Goal: Task Accomplishment & Management: Use online tool/utility

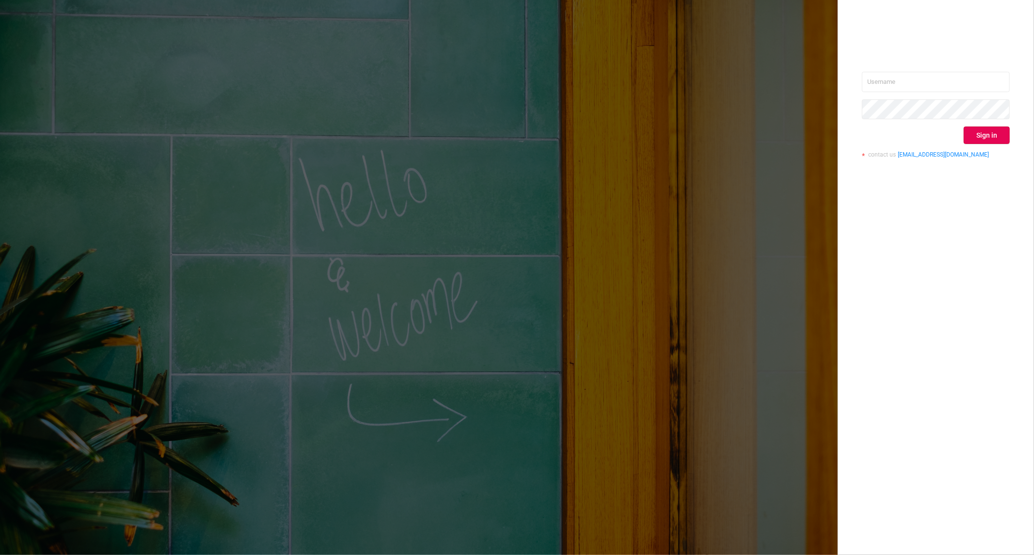
click at [900, 94] on div "Sign in contact us [EMAIL_ADDRESS][DOMAIN_NAME]" at bounding box center [936, 119] width 148 height 94
click at [899, 85] on input "text" at bounding box center [936, 82] width 148 height 20
type input "[PERSON_NAME][EMAIL_ADDRESS][DOMAIN_NAME]"
click at [980, 139] on button "Sign in" at bounding box center [987, 135] width 46 height 17
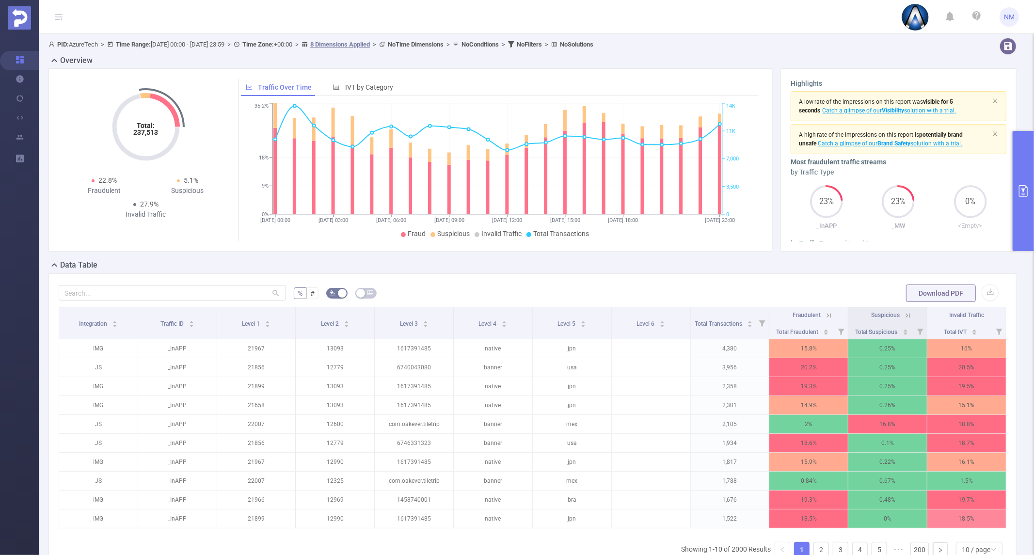
click at [1016, 219] on button "primary" at bounding box center [1023, 191] width 21 height 120
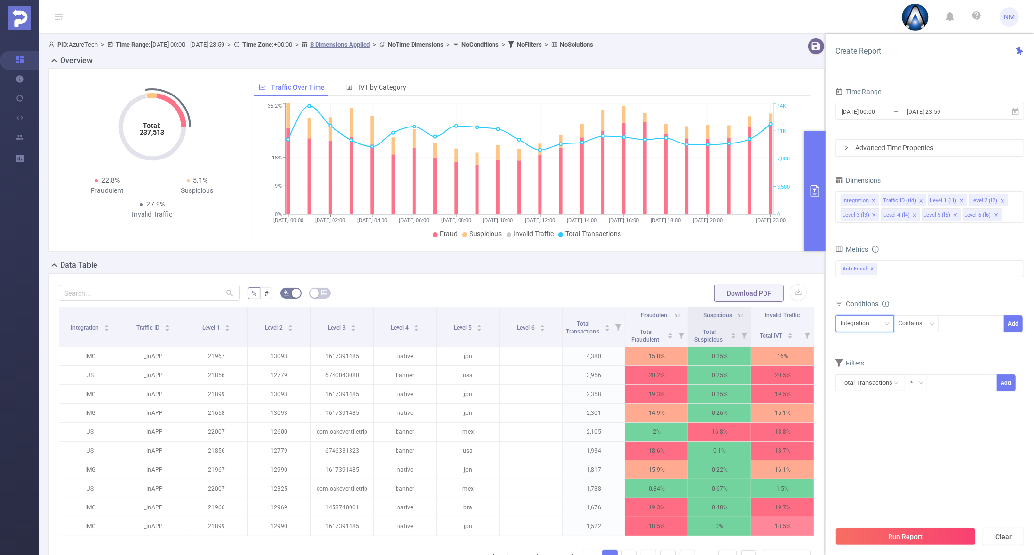
click at [868, 318] on div "Integration" at bounding box center [858, 324] width 35 height 16
click at [865, 366] on li "Traffic ID (tid)" at bounding box center [864, 359] width 59 height 16
click at [866, 328] on div "Traffic ID (tid)" at bounding box center [862, 324] width 42 height 16
click at [863, 369] on li "Level 1 (l1)" at bounding box center [864, 375] width 59 height 16
click at [969, 326] on div at bounding box center [971, 324] width 56 height 16
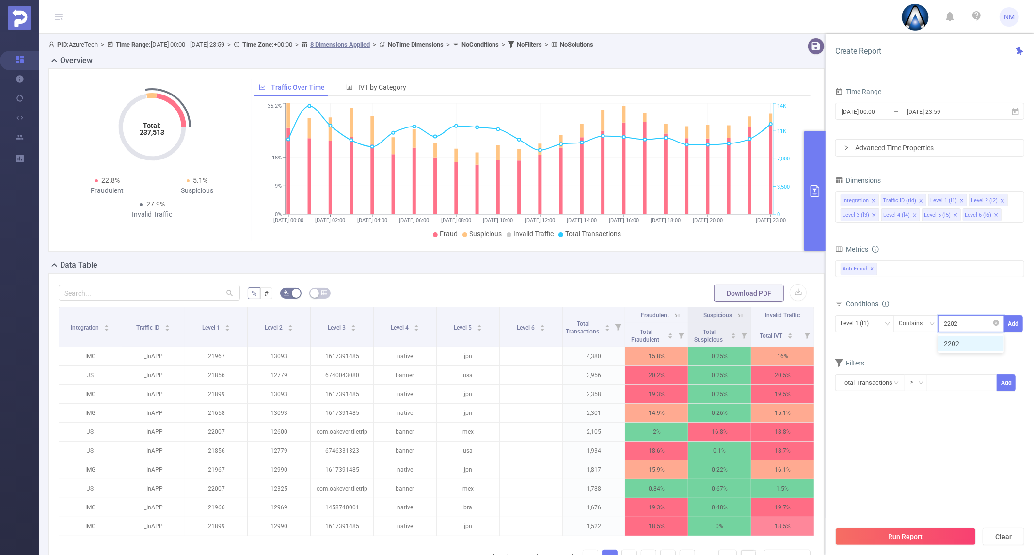
type input "22021"
click at [954, 342] on li "22021" at bounding box center [971, 344] width 66 height 16
click at [1013, 321] on button "Add" at bounding box center [1013, 323] width 19 height 17
click at [893, 532] on button "Run Report" at bounding box center [905, 536] width 141 height 17
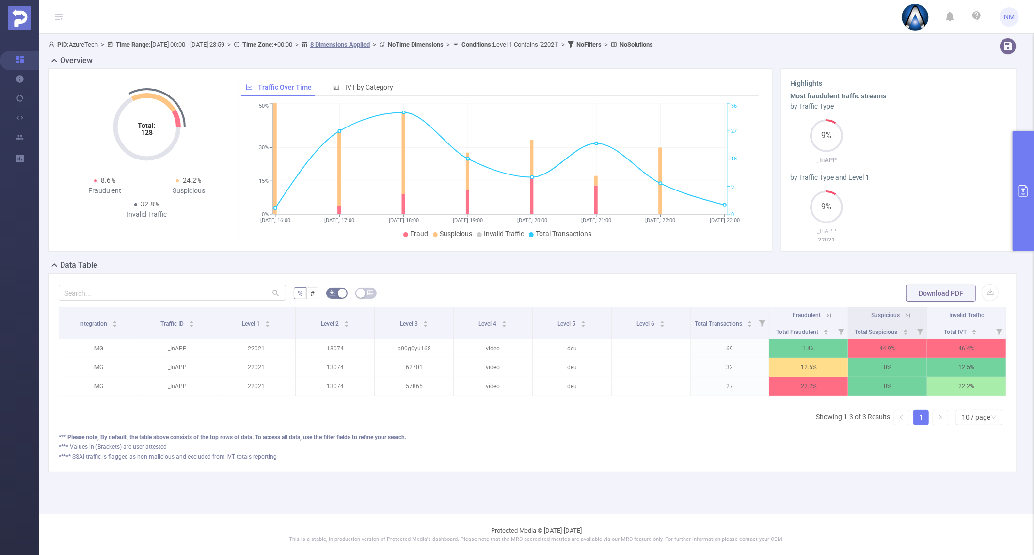
click at [1031, 196] on button "primary" at bounding box center [1023, 191] width 21 height 120
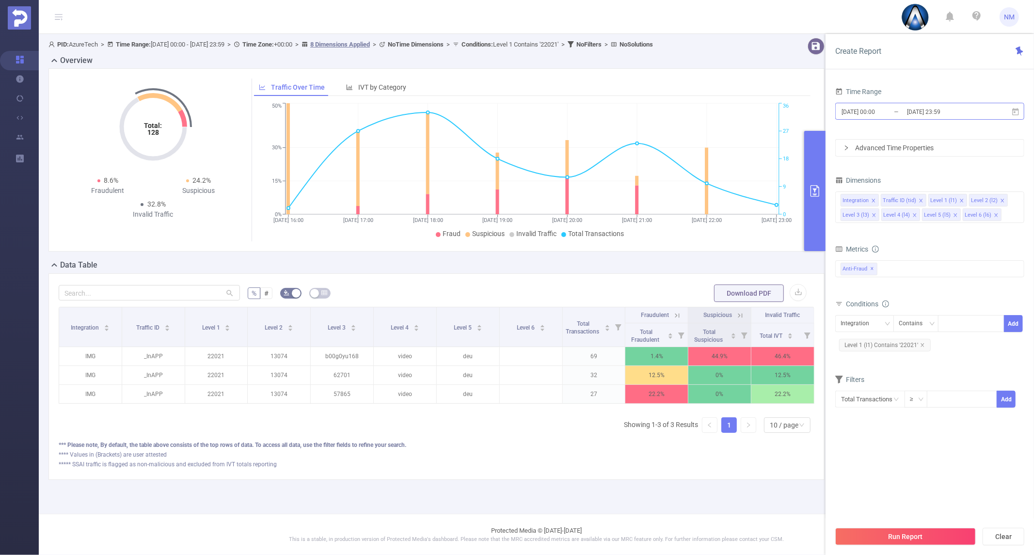
click at [929, 114] on input "[DATE] 23:59" at bounding box center [945, 111] width 79 height 13
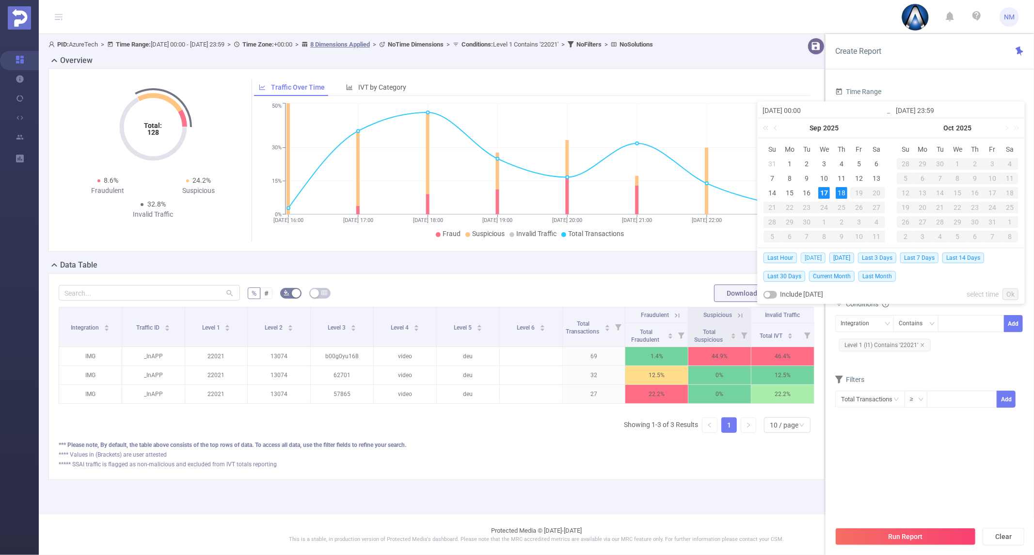
click at [817, 260] on span "[DATE]" at bounding box center [813, 258] width 25 height 11
type input "[DATE] 00:00"
type input "[DATE] 23:59"
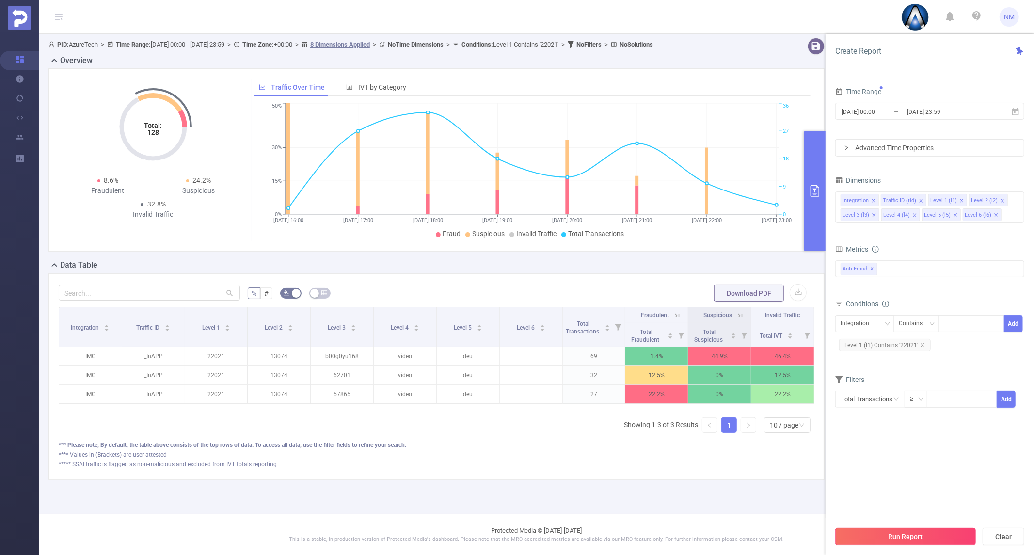
click at [924, 542] on button "Run Report" at bounding box center [905, 536] width 141 height 17
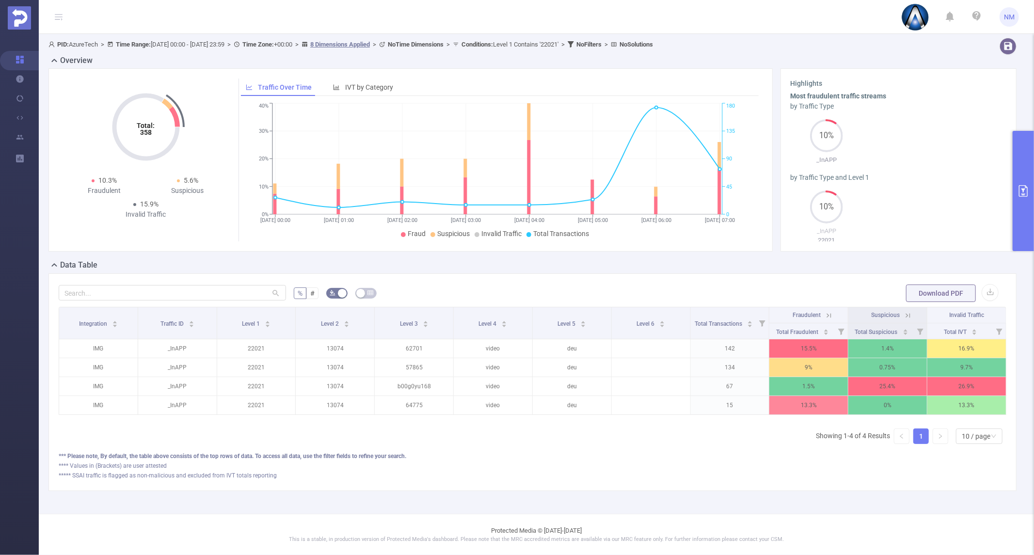
click at [1018, 200] on button "primary" at bounding box center [1023, 191] width 21 height 120
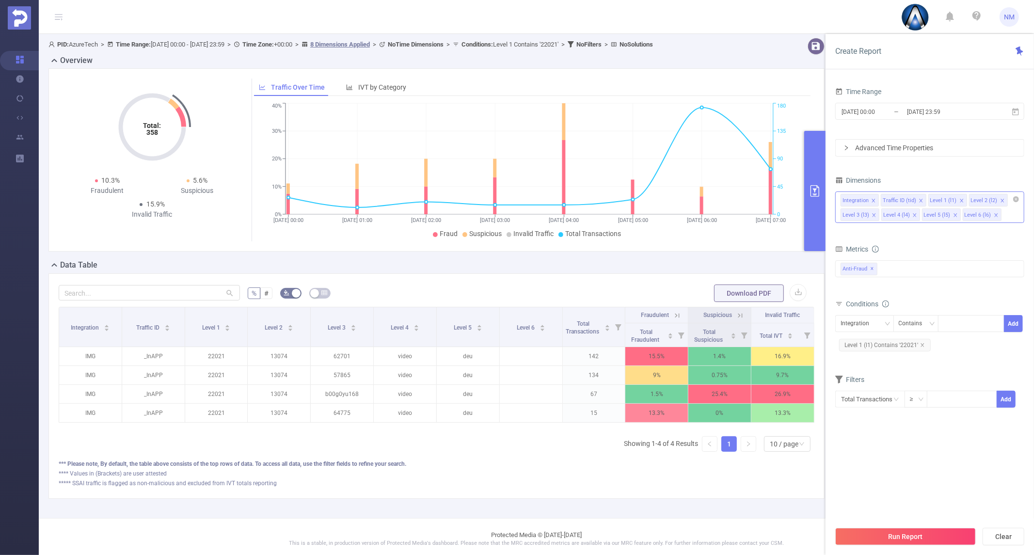
click at [871, 200] on icon "icon: close" at bounding box center [873, 200] width 5 height 5
click at [878, 202] on icon "icon: close" at bounding box center [880, 200] width 5 height 5
click at [912, 201] on icon "icon: close" at bounding box center [914, 200] width 5 height 5
click at [954, 201] on icon "icon: close" at bounding box center [955, 200] width 3 height 3
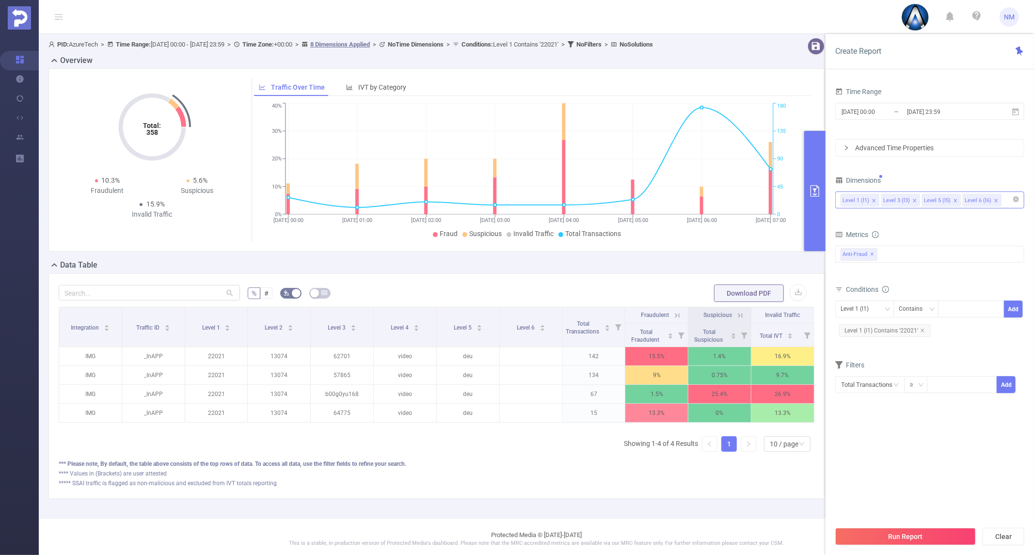
click at [953, 201] on icon "icon: close" at bounding box center [955, 200] width 5 height 5
click at [896, 530] on button "Run Report" at bounding box center [905, 536] width 141 height 17
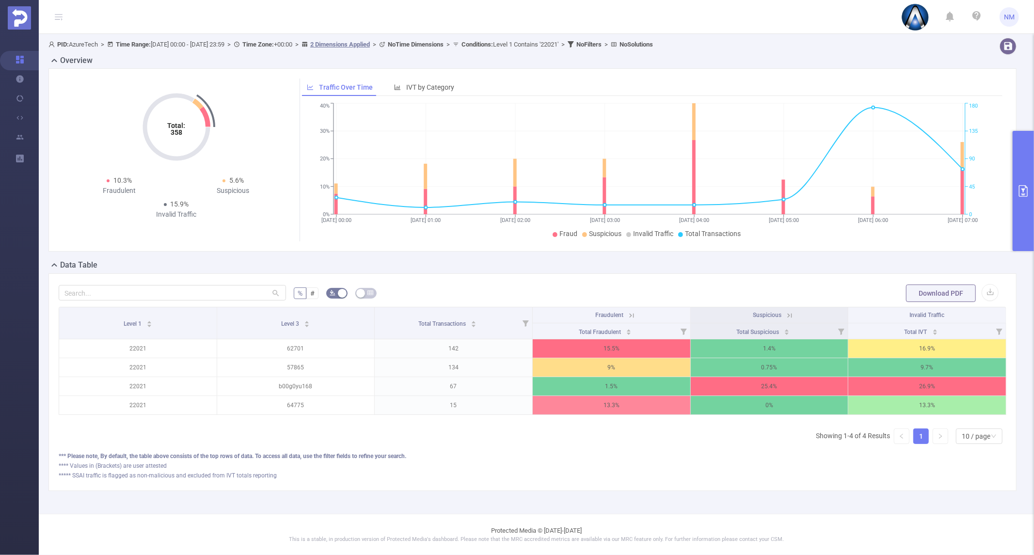
click at [1024, 199] on button "primary" at bounding box center [1023, 191] width 21 height 120
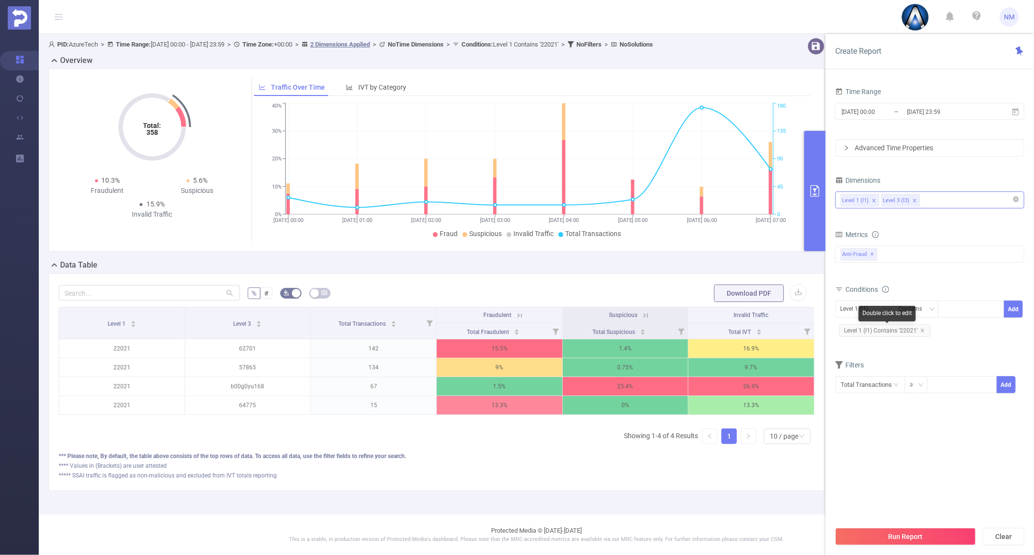
click at [917, 330] on span "Level 1 (l1) Contains '22021'" at bounding box center [885, 330] width 92 height 13
click at [921, 332] on icon "icon: close" at bounding box center [922, 330] width 3 height 3
click at [954, 307] on div at bounding box center [971, 309] width 56 height 16
type input "22053"
click at [947, 328] on li "22053" at bounding box center [971, 329] width 66 height 16
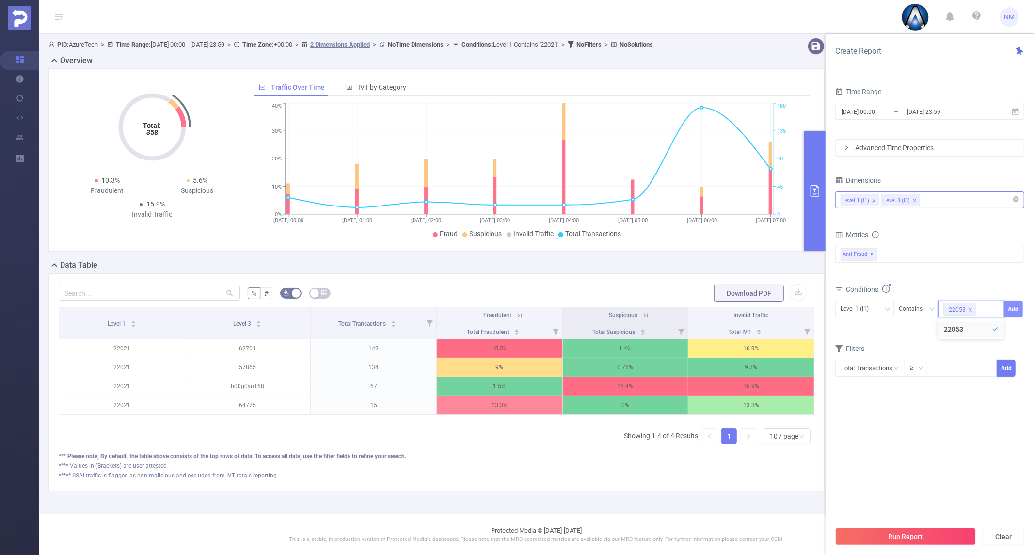
click at [1017, 303] on button "Add" at bounding box center [1013, 309] width 19 height 17
click at [900, 537] on button "Run Report" at bounding box center [905, 536] width 141 height 17
